Goal: Task Accomplishment & Management: Use online tool/utility

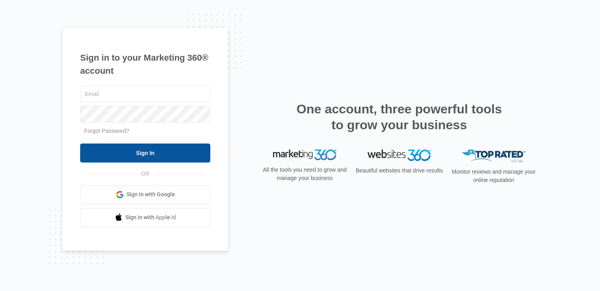
type input "[PERSON_NAME][EMAIL_ADDRESS][PERSON_NAME][DOMAIN_NAME]"
click at [122, 160] on input "Sign In" at bounding box center [145, 153] width 130 height 19
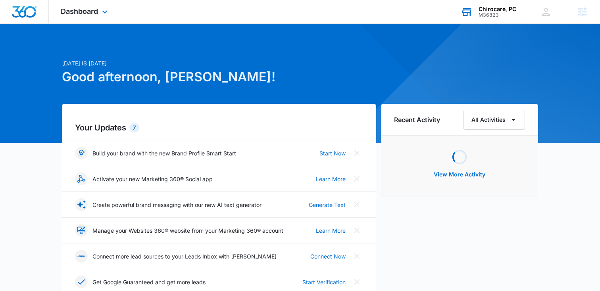
click at [489, 7] on div "Chirocare, PC" at bounding box center [497, 9] width 38 height 6
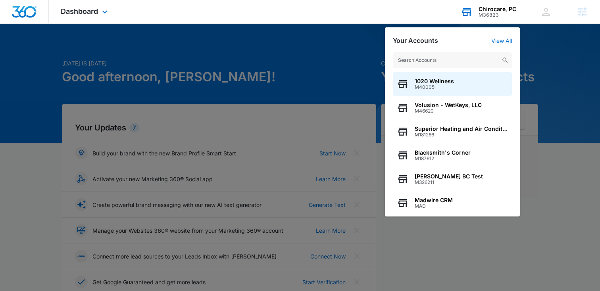
click at [418, 63] on input "text" at bounding box center [452, 60] width 119 height 16
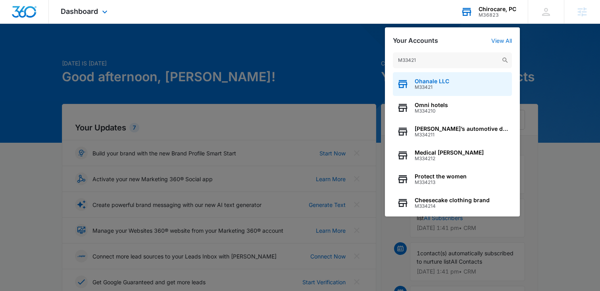
type input "M33421"
click at [417, 93] on div "Ohanale LLC M33421" at bounding box center [452, 84] width 119 height 24
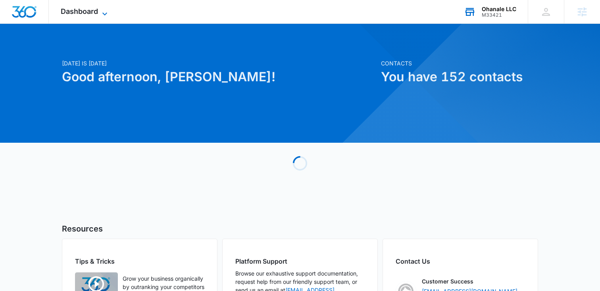
click at [104, 11] on icon at bounding box center [105, 14] width 10 height 10
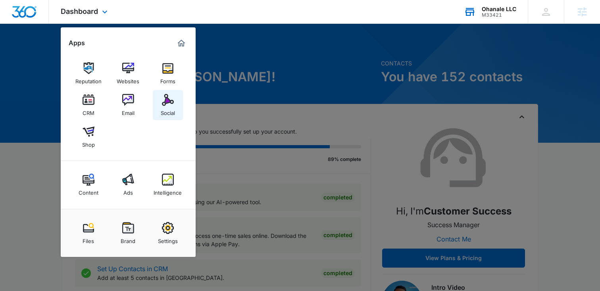
click at [164, 99] on img at bounding box center [168, 100] width 12 height 12
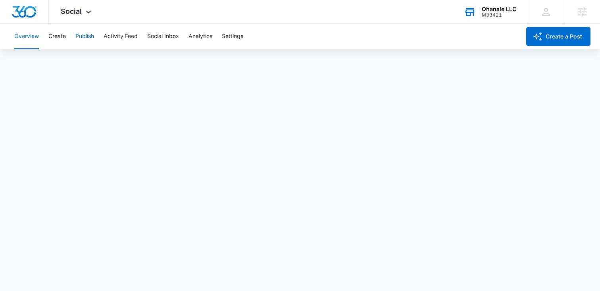
click at [86, 37] on button "Publish" at bounding box center [84, 36] width 19 height 25
click at [69, 59] on button "Schedules" at bounding box center [60, 61] width 27 height 22
click at [30, 36] on button "Overview" at bounding box center [26, 36] width 25 height 25
click at [53, 31] on button "Create" at bounding box center [56, 36] width 17 height 25
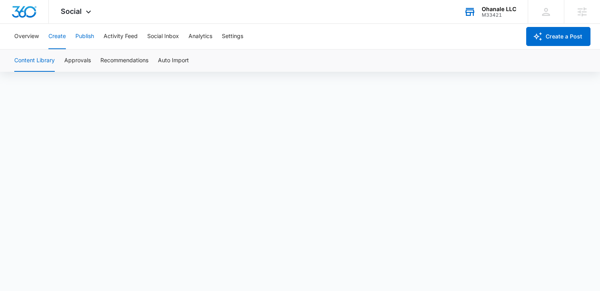
click at [89, 40] on button "Publish" at bounding box center [84, 36] width 19 height 25
click at [55, 61] on button "Schedules" at bounding box center [60, 61] width 27 height 22
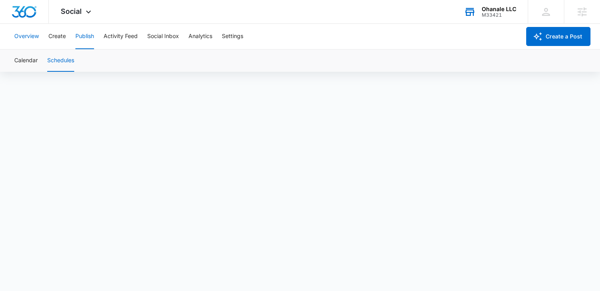
click at [31, 36] on button "Overview" at bounding box center [26, 36] width 25 height 25
click at [54, 35] on button "Create" at bounding box center [56, 36] width 17 height 25
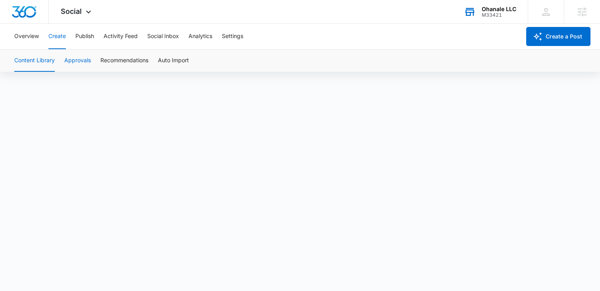
click at [77, 59] on button "Approvals" at bounding box center [77, 61] width 27 height 22
